Goal: Task Accomplishment & Management: Use online tool/utility

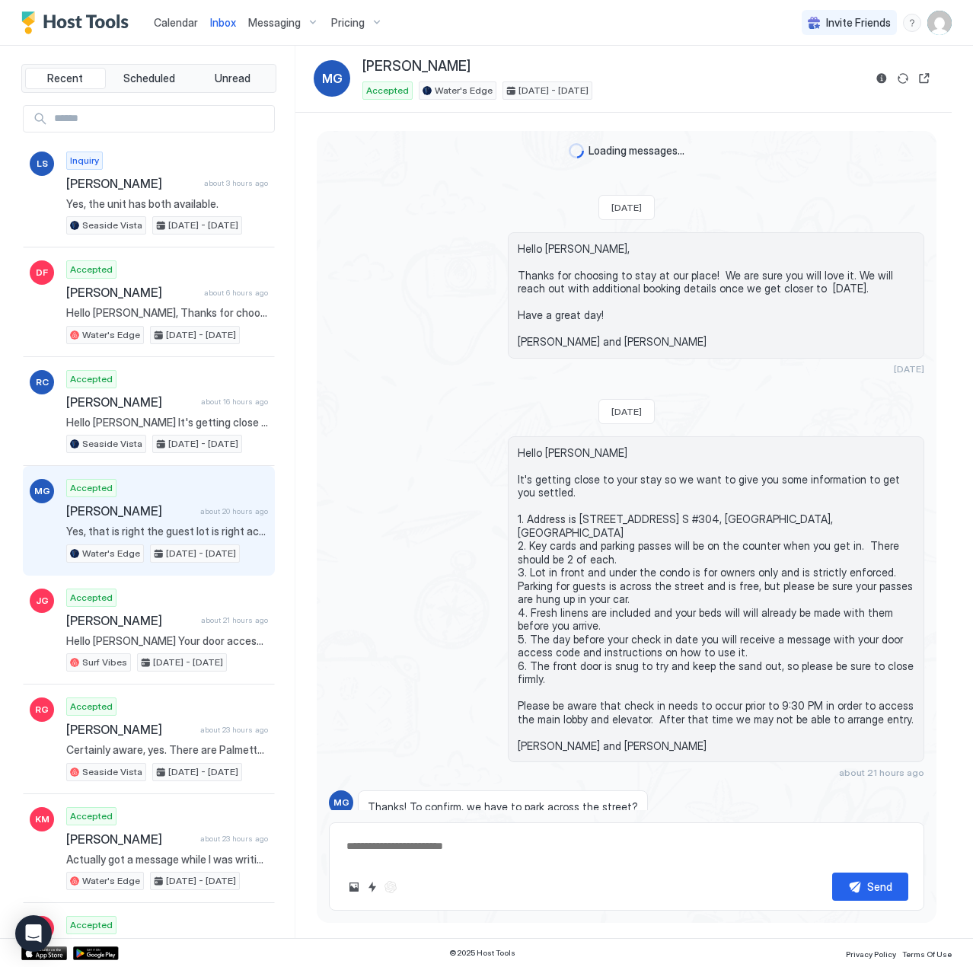
scroll to position [85, 0]
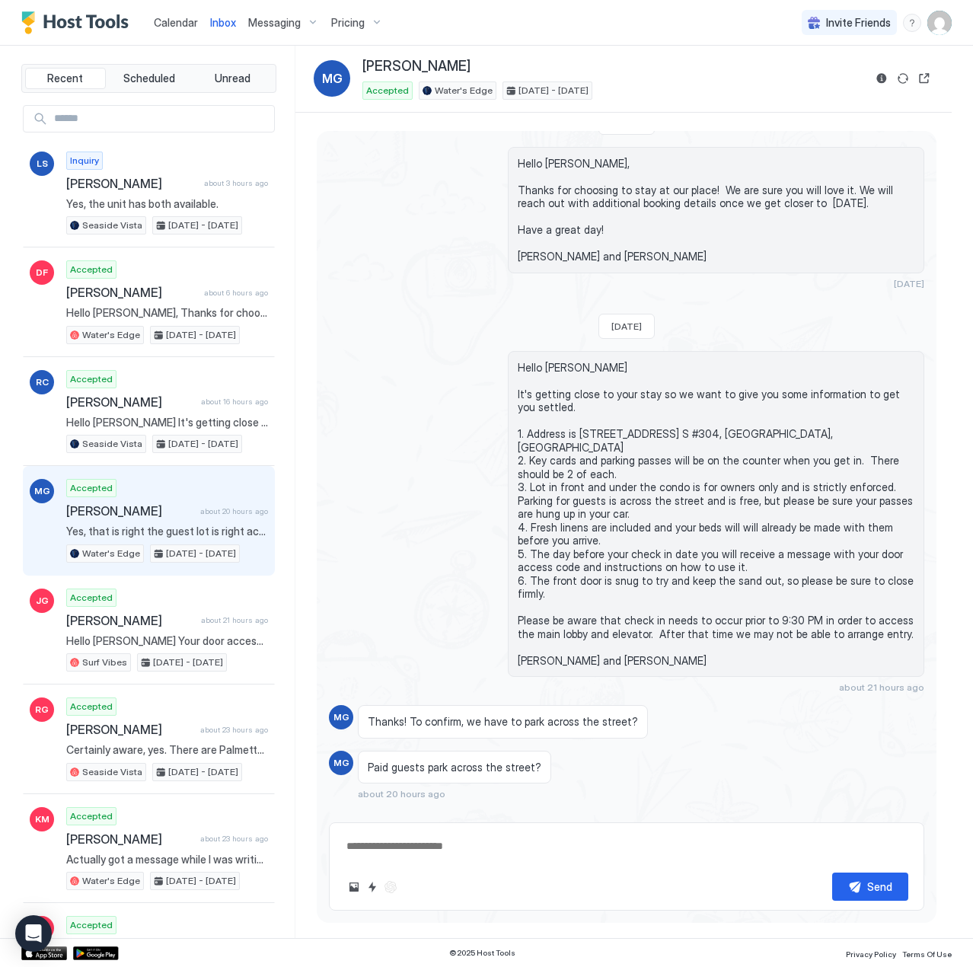
type textarea "*"
click at [174, 27] on span "Calendar" at bounding box center [176, 22] width 44 height 13
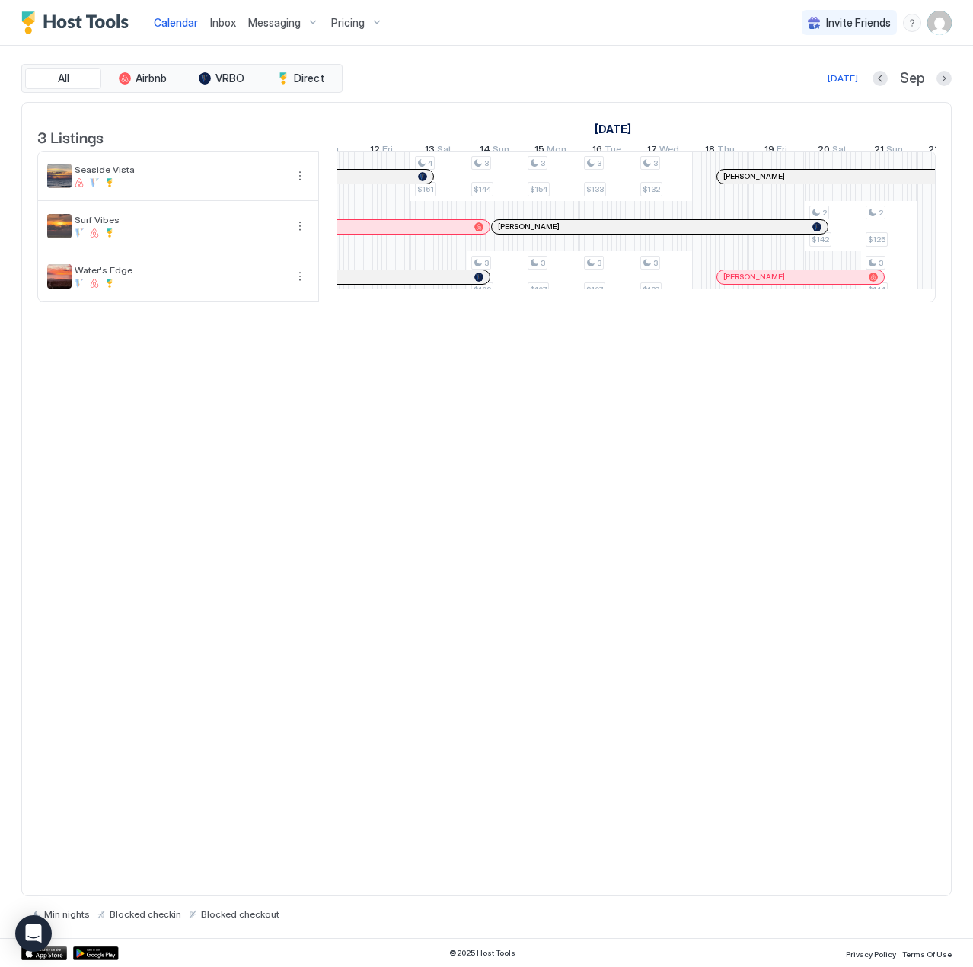
scroll to position [0, 1321]
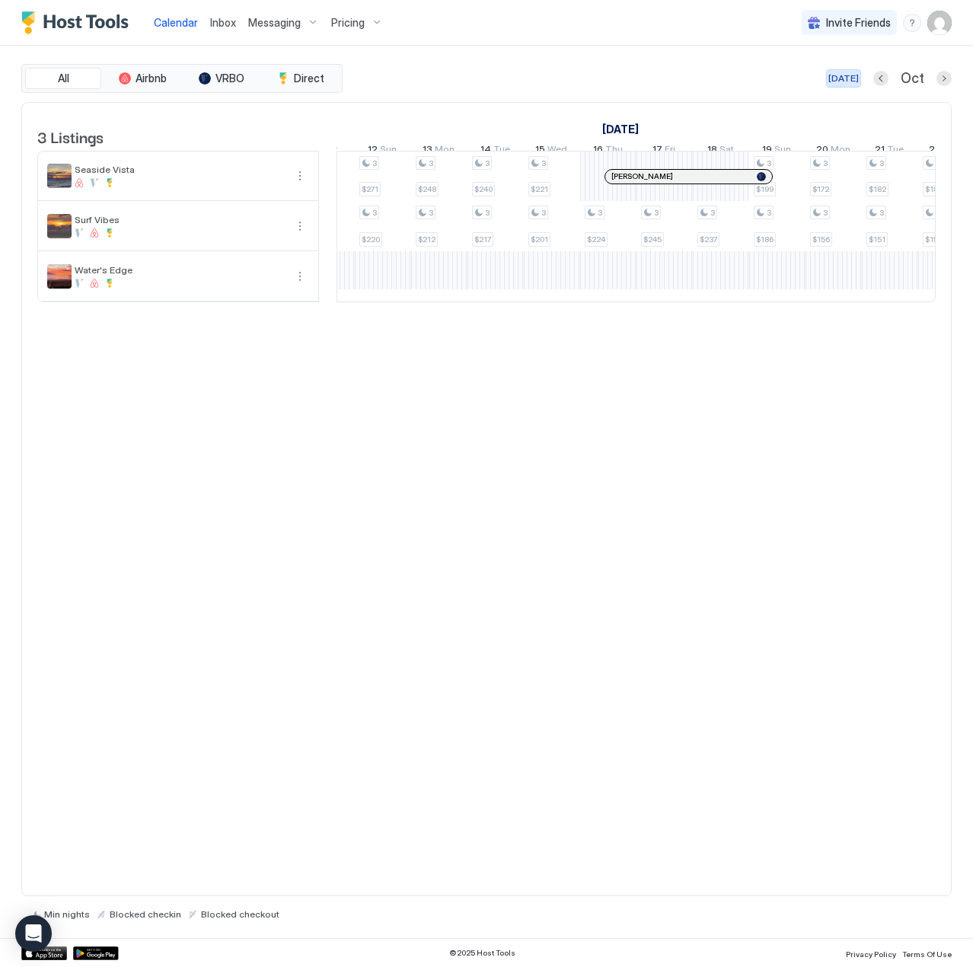
click at [848, 78] on div "[DATE]" at bounding box center [843, 79] width 30 height 14
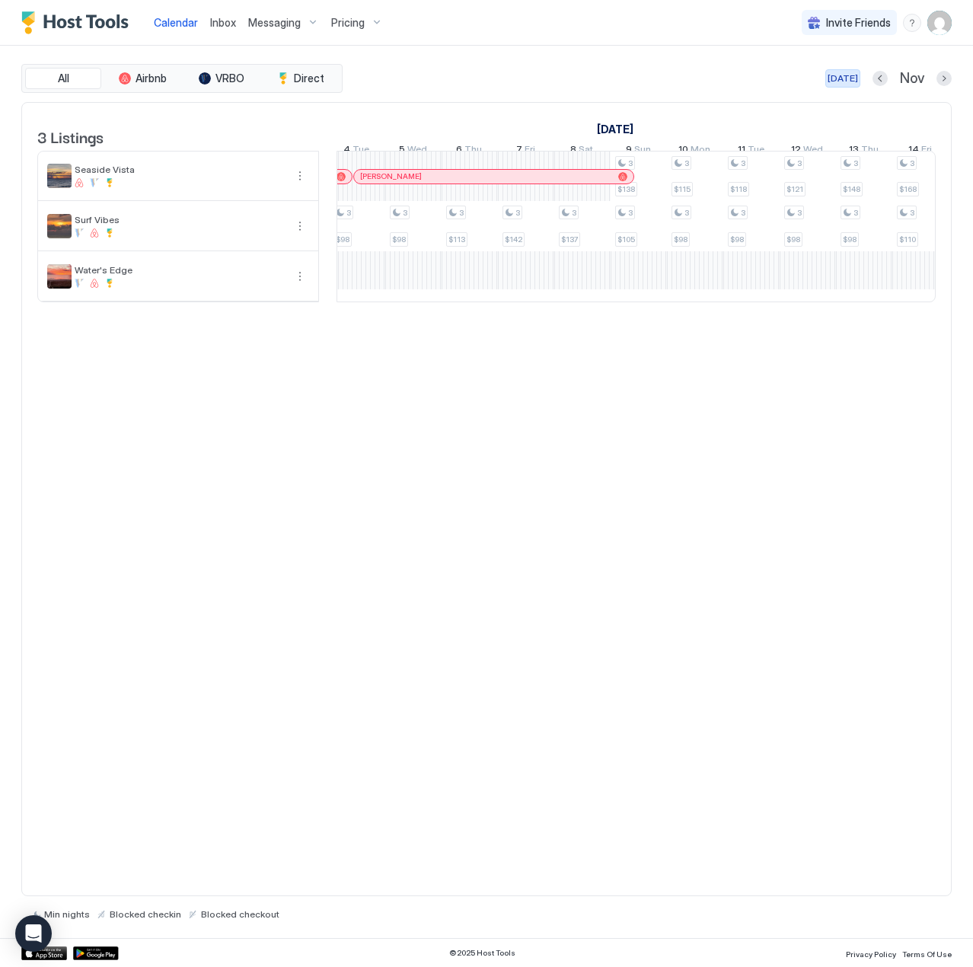
click at [842, 78] on div "[DATE]" at bounding box center [842, 79] width 30 height 14
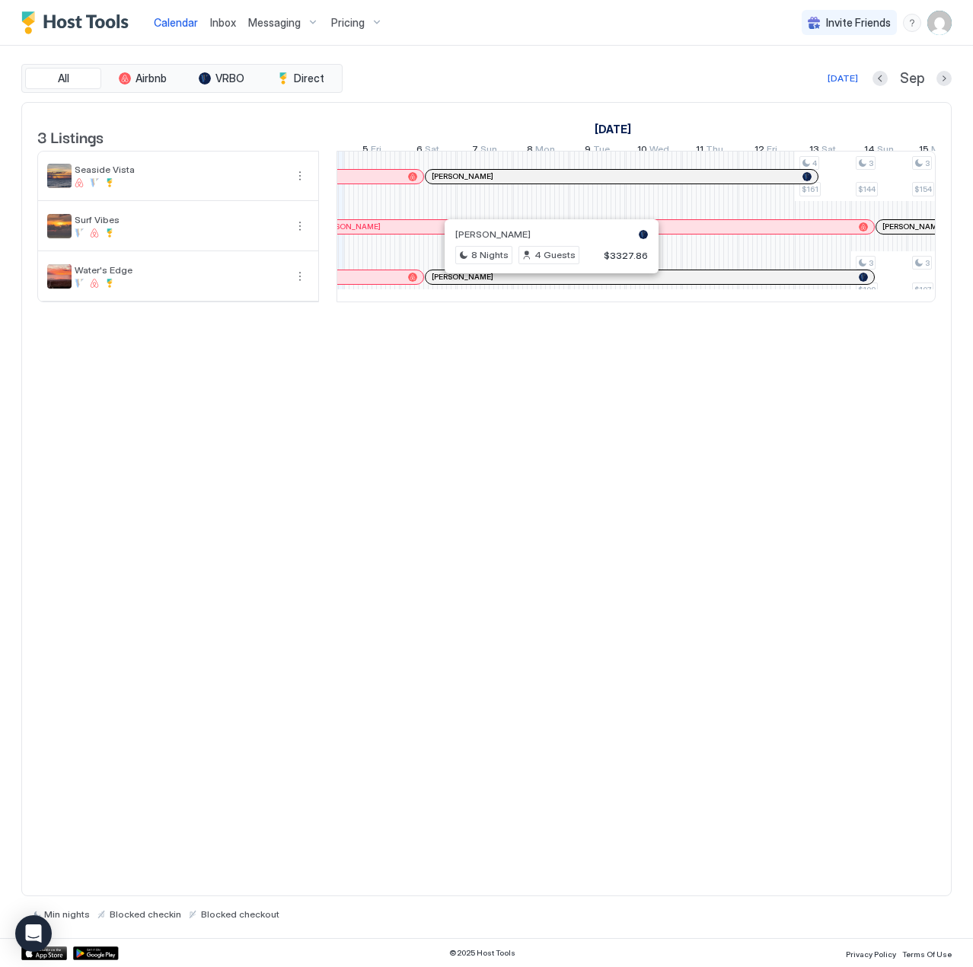
scroll to position [0, 681]
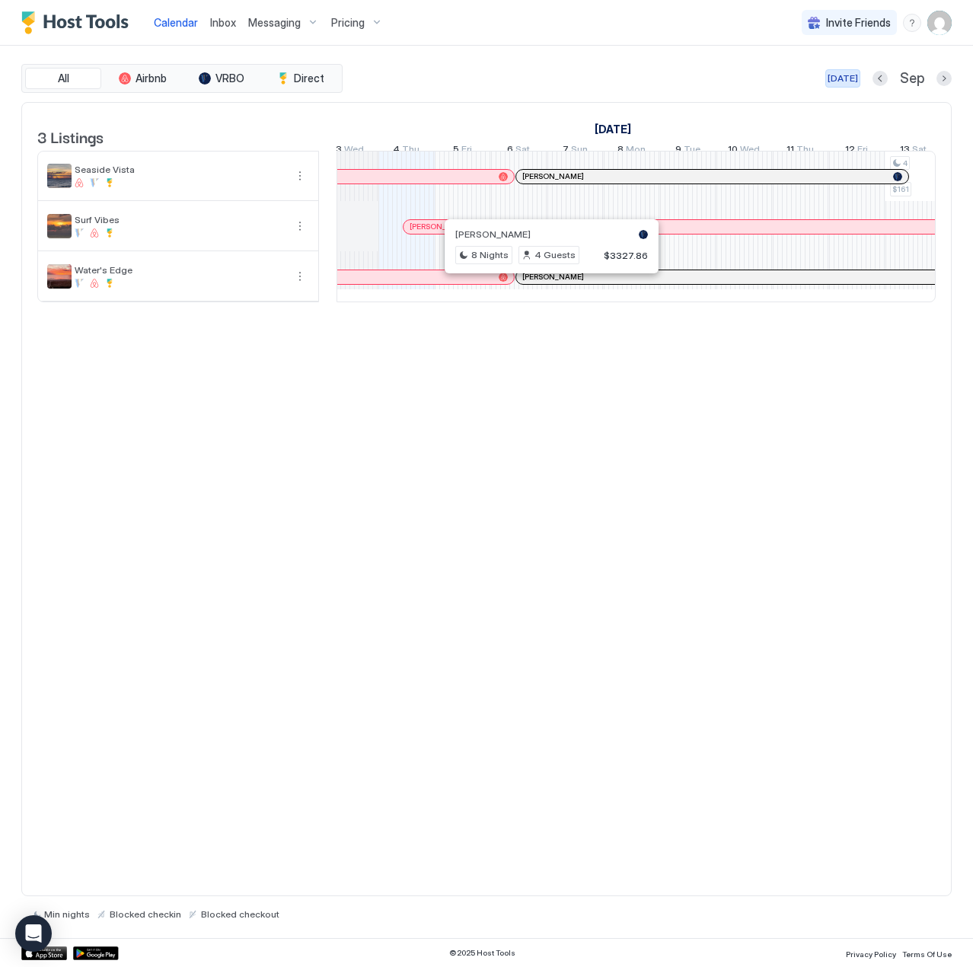
click at [850, 80] on div "[DATE]" at bounding box center [842, 79] width 30 height 14
